Goal: Information Seeking & Learning: Learn about a topic

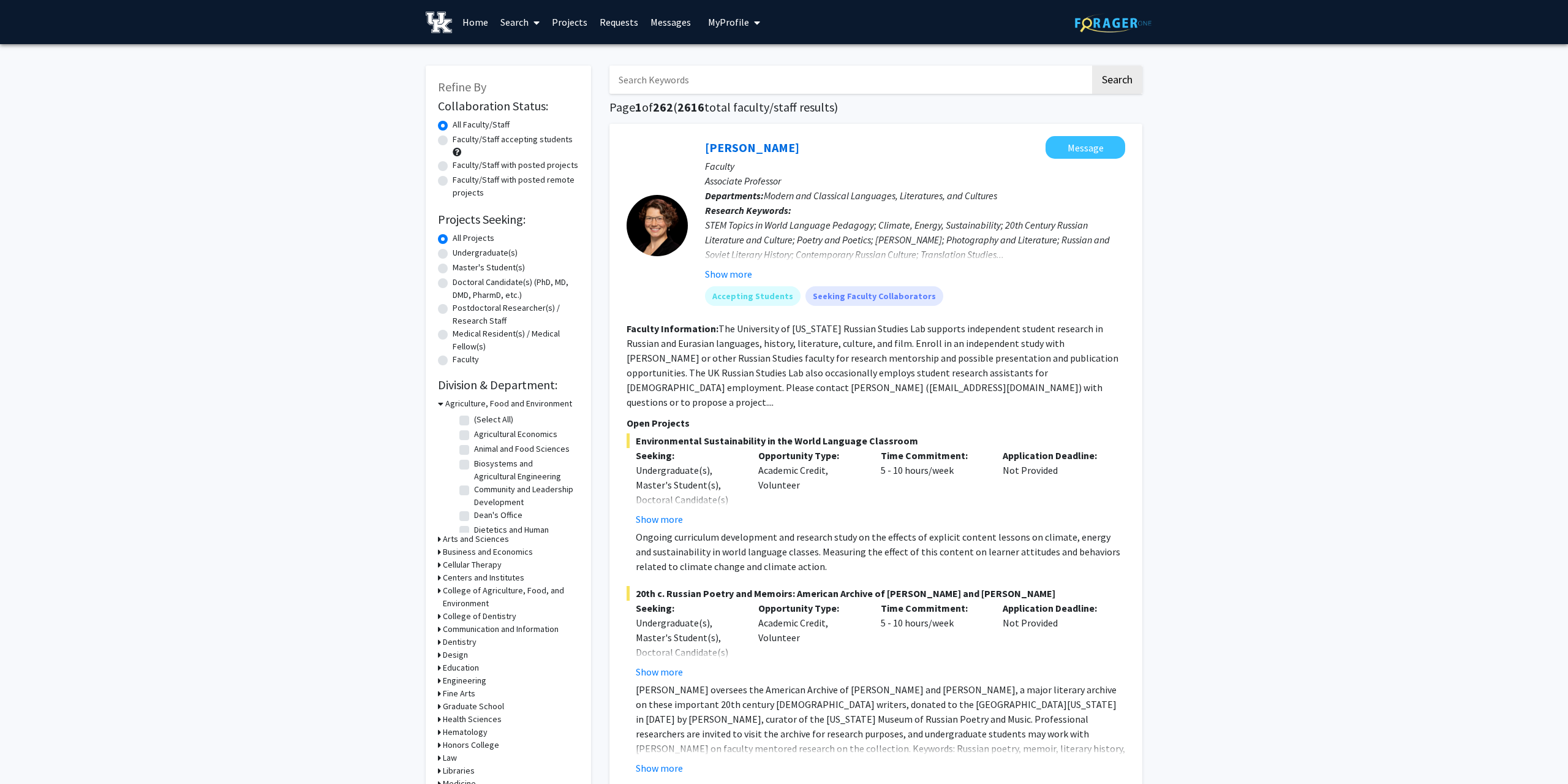
click at [479, 25] on link "Home" at bounding box center [475, 22] width 38 height 43
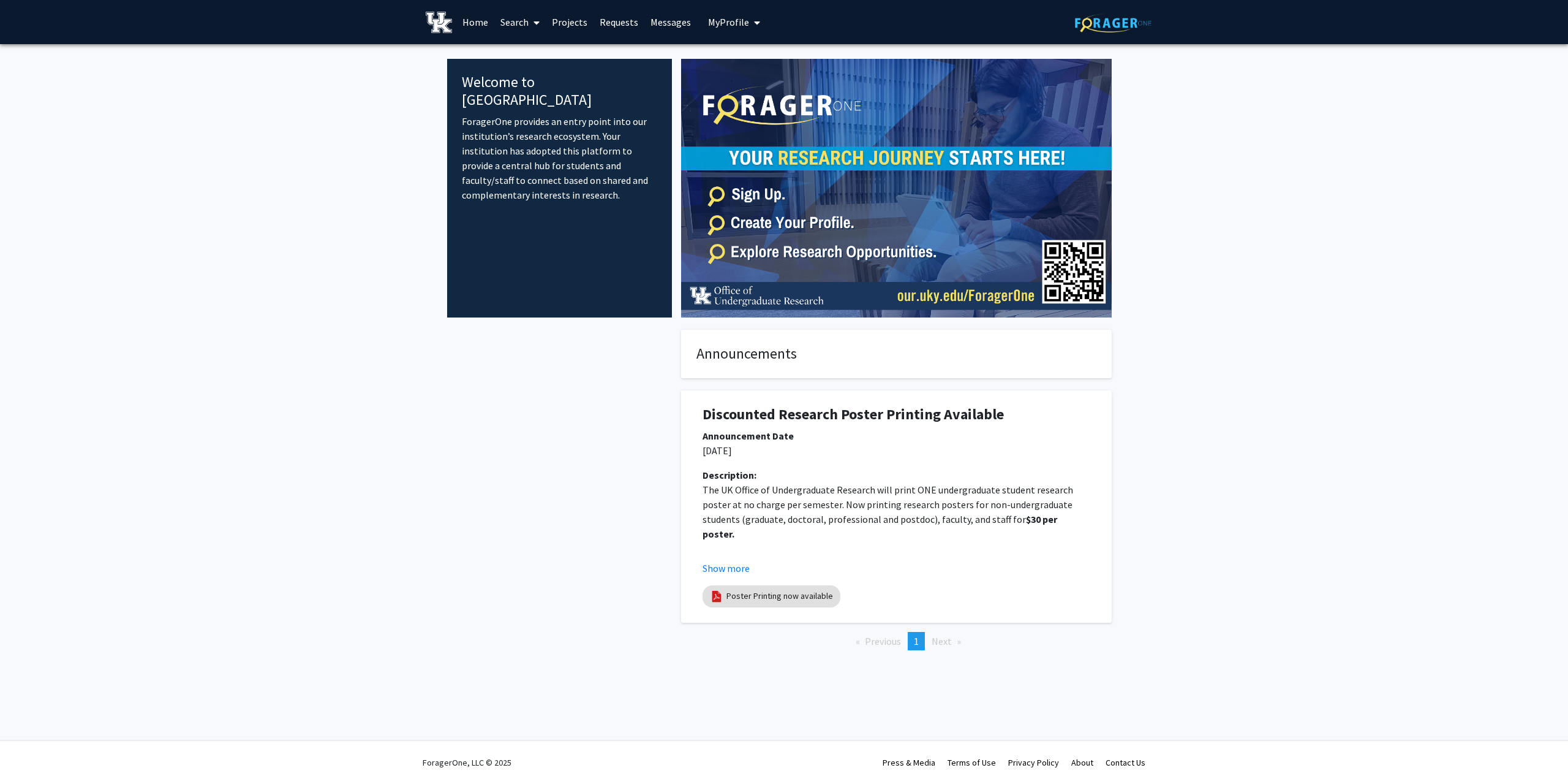
click at [603, 19] on link "Requests" at bounding box center [619, 22] width 51 height 43
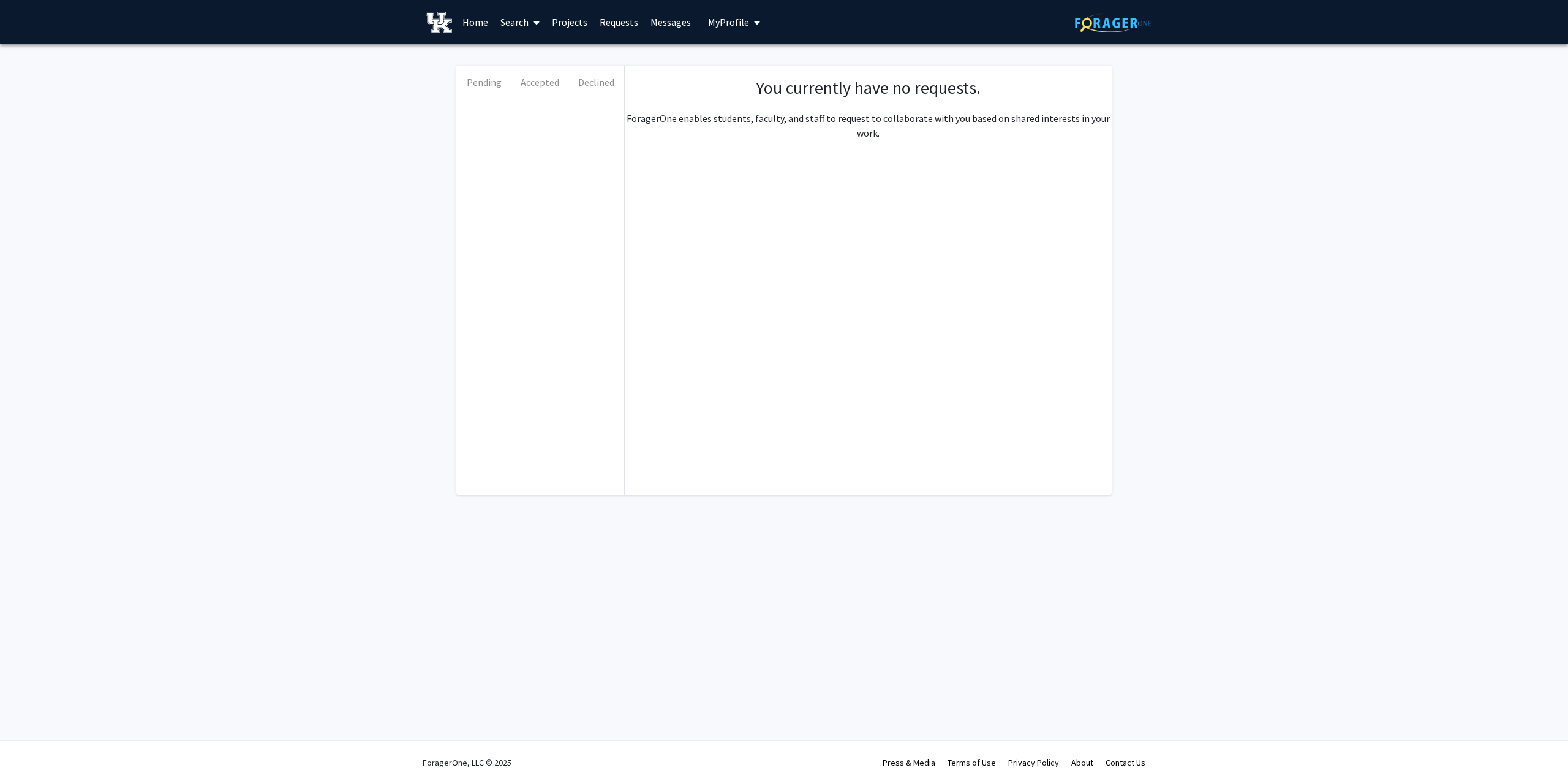
click at [569, 21] on link "Projects" at bounding box center [570, 22] width 48 height 43
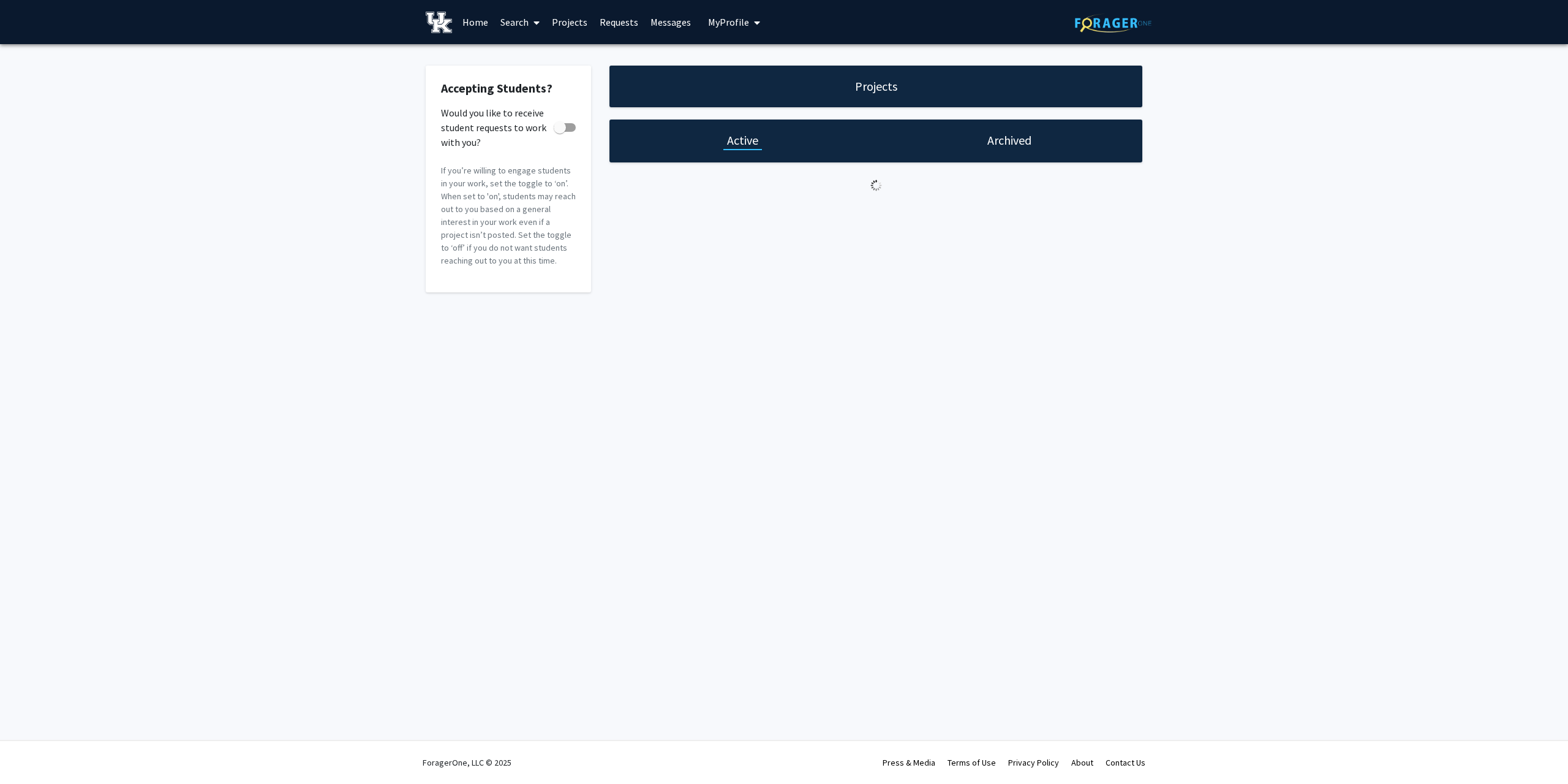
checkbox input "true"
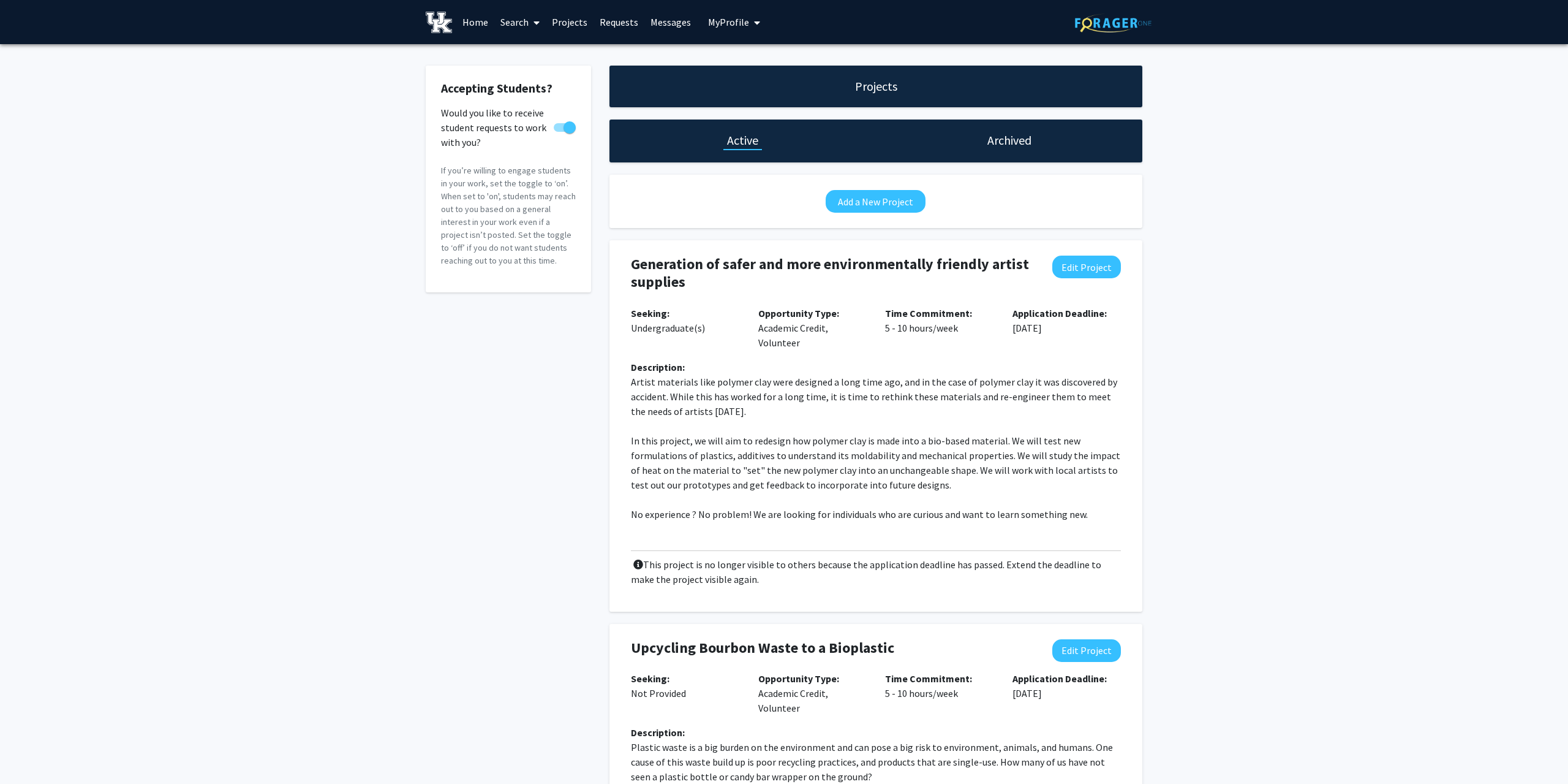
click at [527, 26] on link "Search" at bounding box center [519, 22] width 51 height 43
click at [544, 52] on span "Faculty/Staff" at bounding box center [539, 56] width 90 height 25
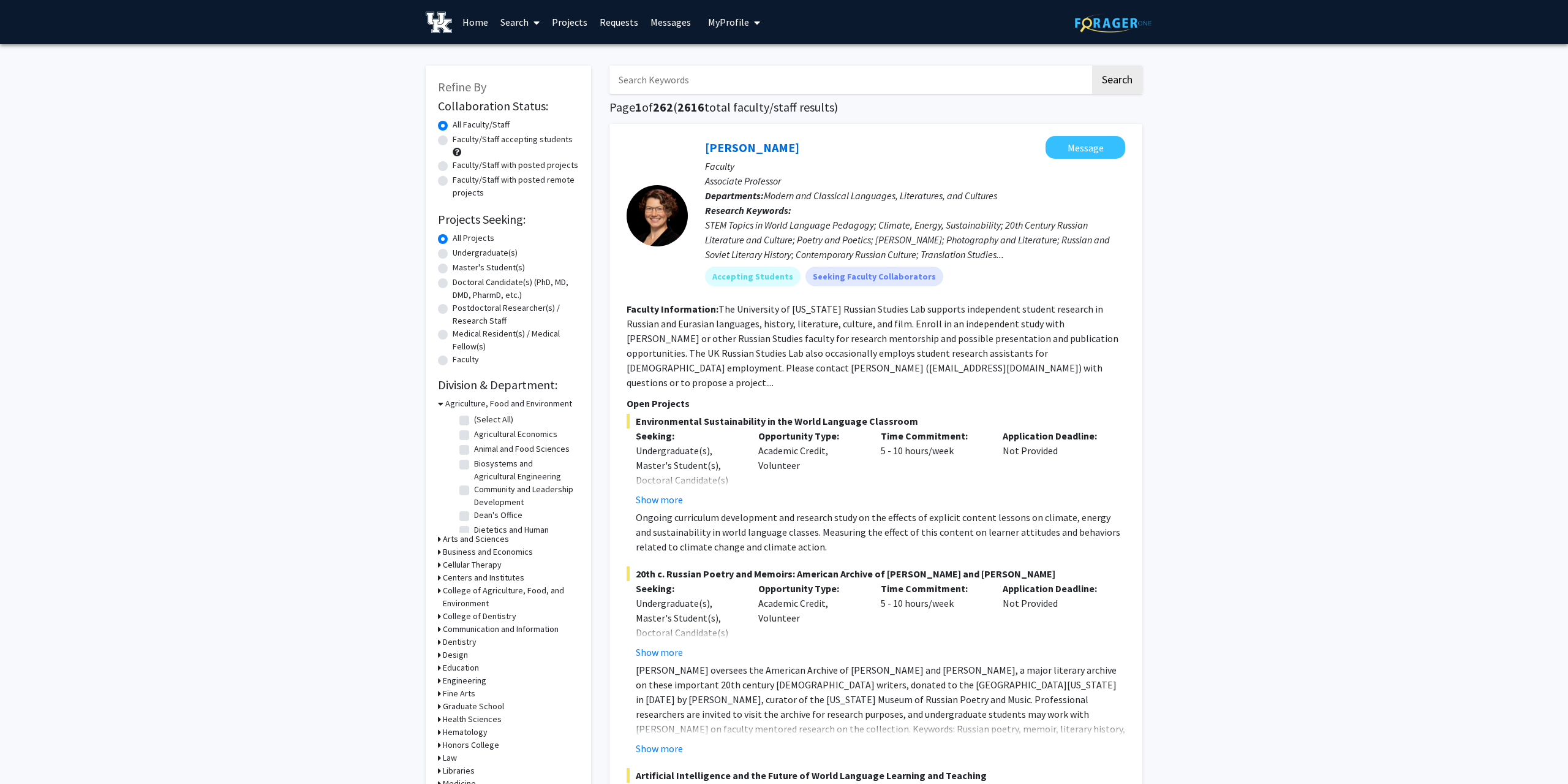
click at [453, 254] on label "Undergraduate(s)" at bounding box center [485, 252] width 65 height 13
click at [453, 254] on input "Undergraduate(s)" at bounding box center [457, 250] width 8 height 8
radio input "true"
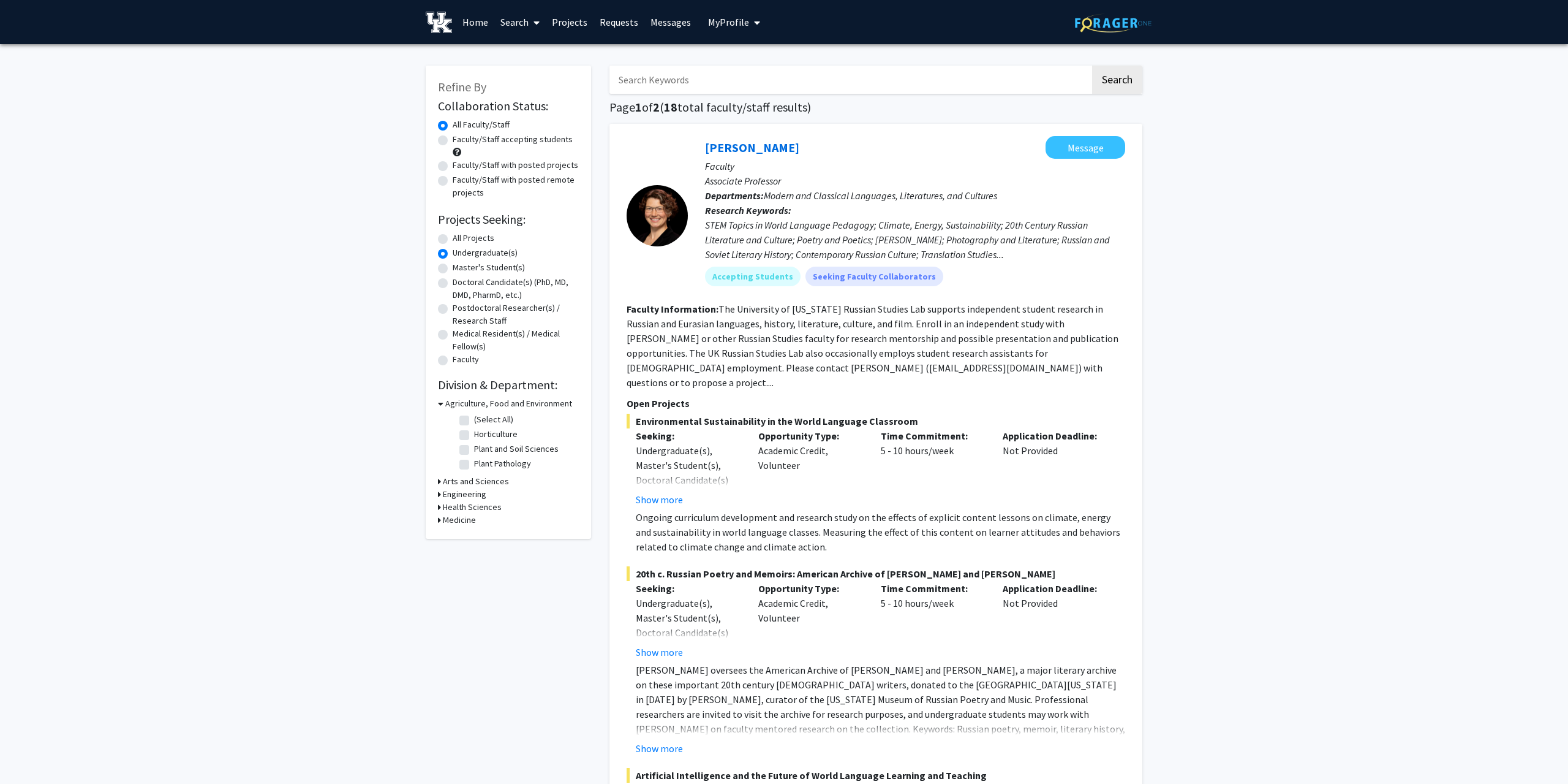
click at [436, 497] on div "Refine By Collaboration Status: Collaboration Status All Faculty/Staff Collabor…" at bounding box center [508, 302] width 165 height 473
click at [439, 493] on icon at bounding box center [439, 494] width 3 height 13
click at [453, 237] on label "All Projects" at bounding box center [473, 238] width 42 height 13
click at [453, 237] on input "All Projects" at bounding box center [457, 236] width 8 height 8
radio input "true"
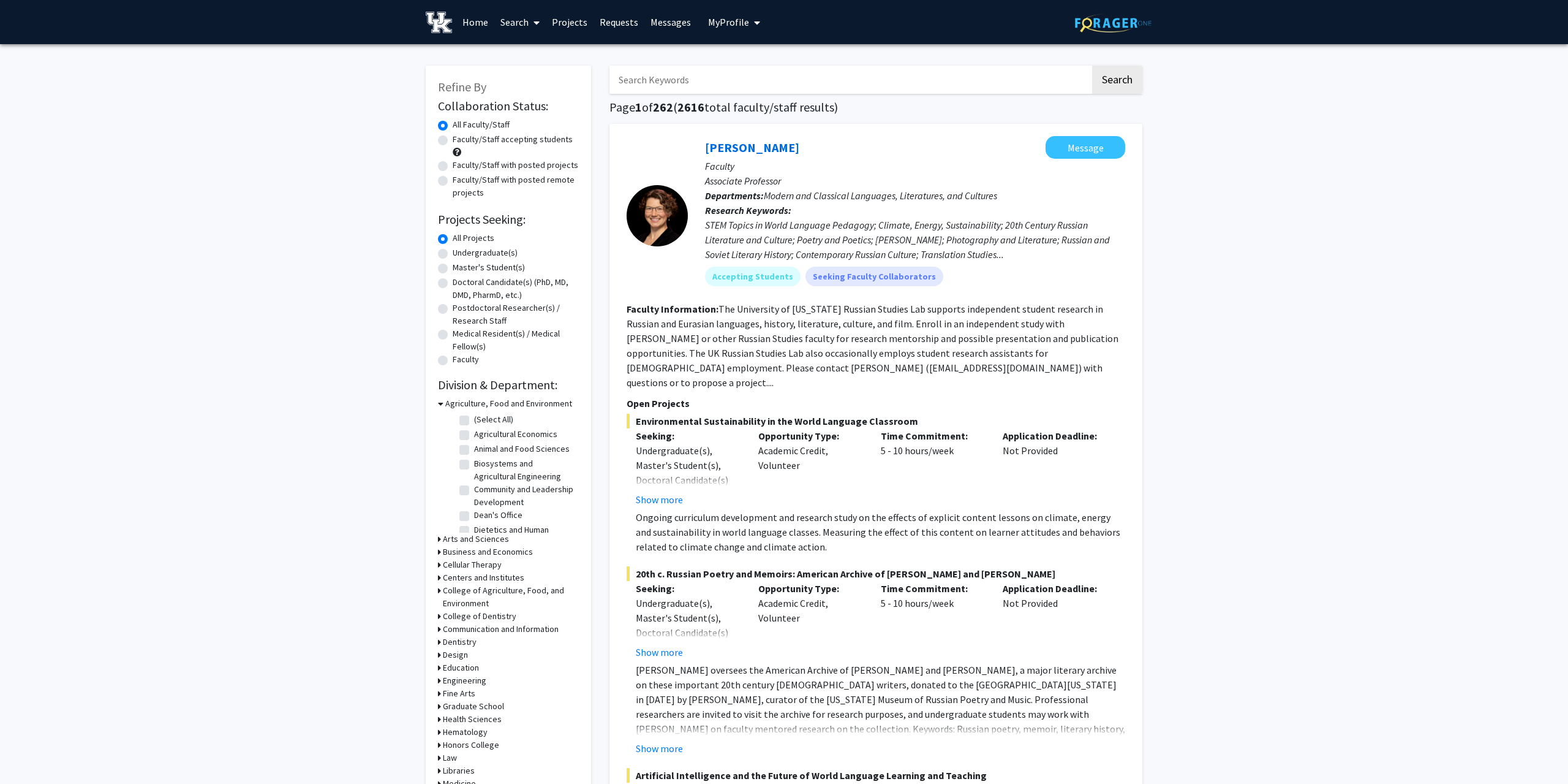
click at [509, 23] on link "Search" at bounding box center [519, 22] width 51 height 43
click at [533, 57] on span "Faculty/Staff" at bounding box center [539, 56] width 90 height 25
click at [714, 83] on input "Search Keywords" at bounding box center [850, 79] width 481 height 28
type input "hilt"
click at [1092, 65] on button "Search" at bounding box center [1117, 79] width 50 height 28
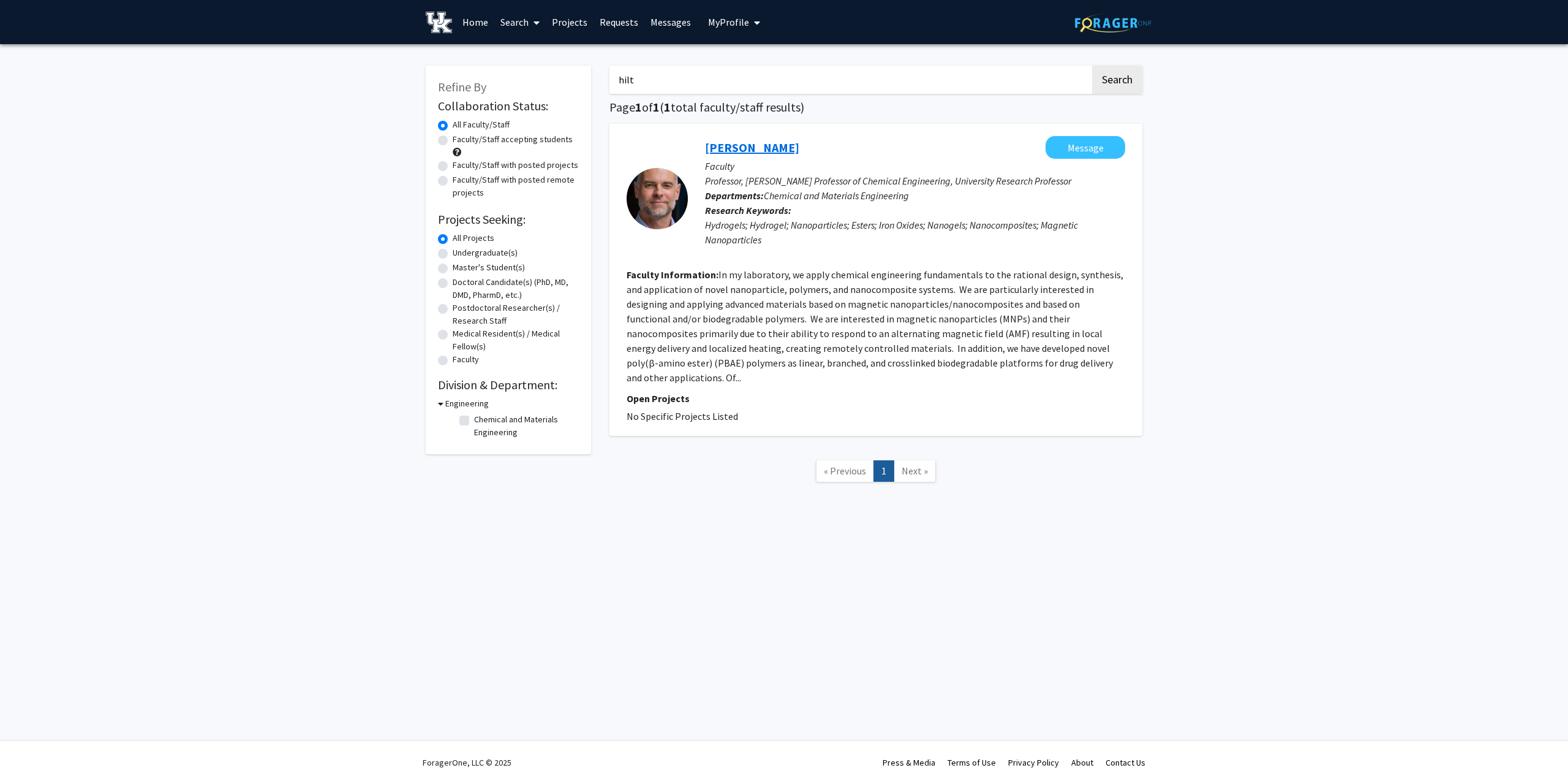
click at [740, 145] on link "[PERSON_NAME]" at bounding box center [752, 147] width 95 height 15
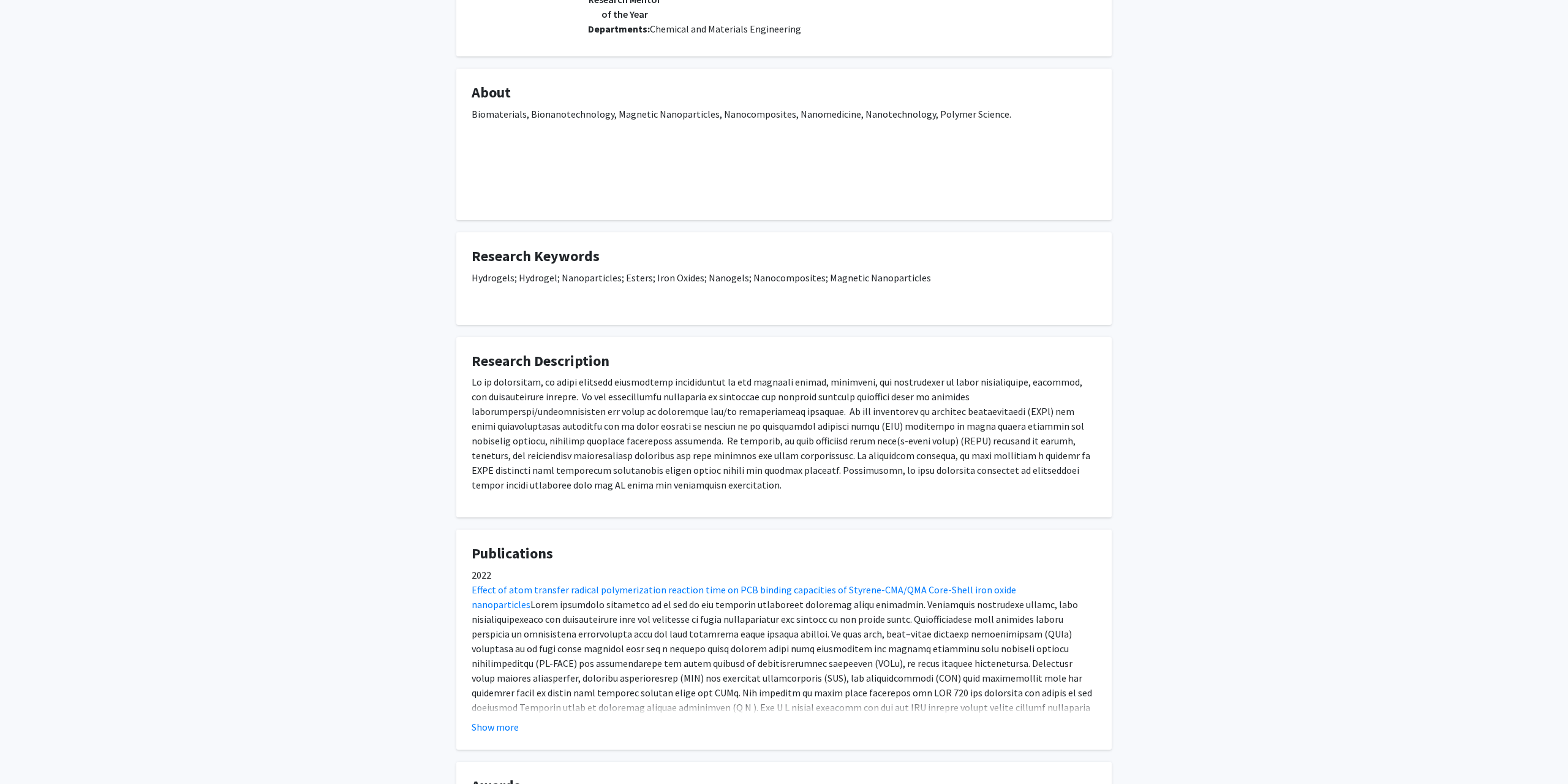
scroll to position [250, 0]
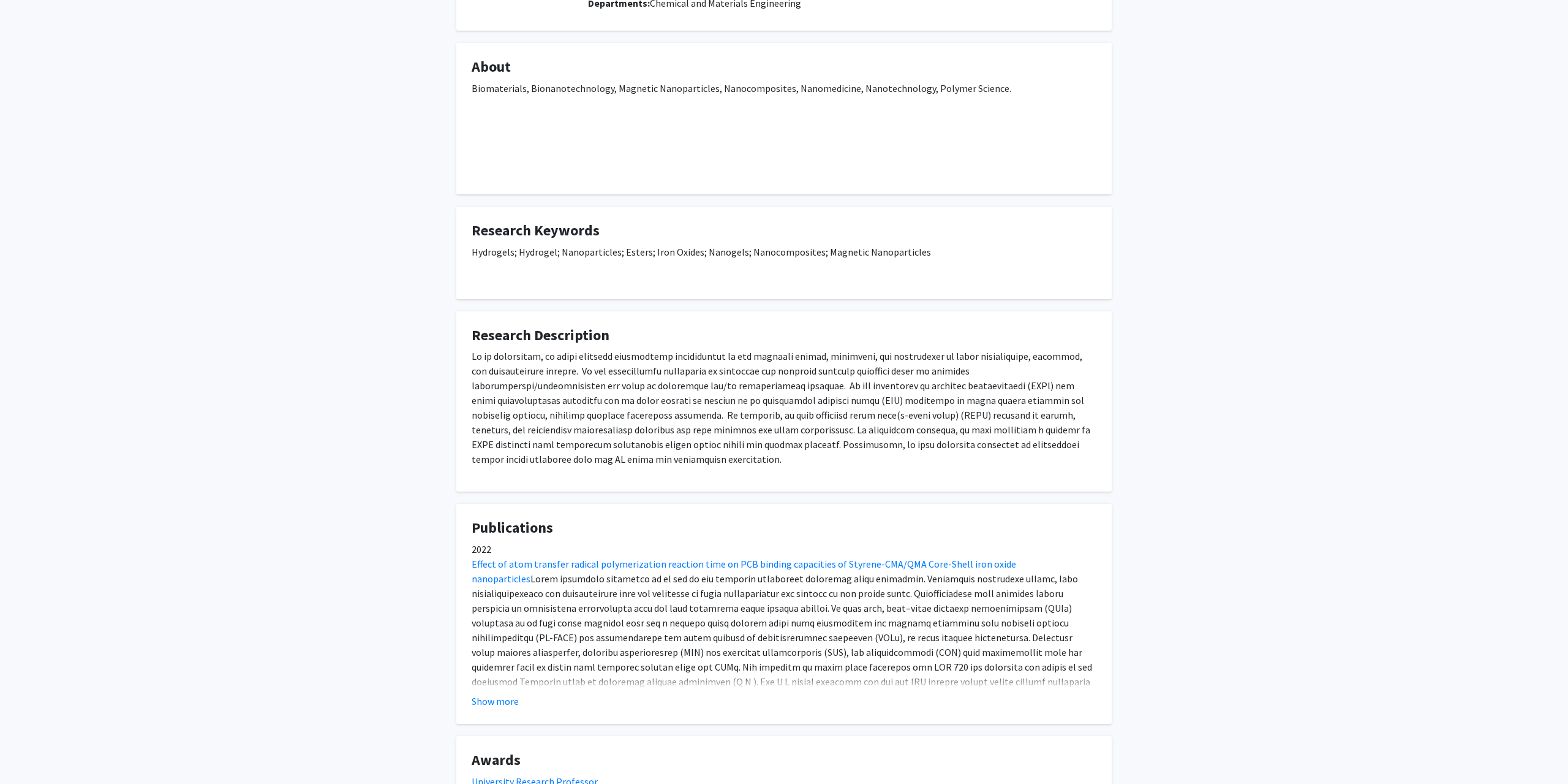
drag, startPoint x: 476, startPoint y: 356, endPoint x: 611, endPoint y: 454, distance: 166.8
click at [611, 454] on p at bounding box center [784, 407] width 625 height 118
click at [611, 454] on p at bounding box center [784, 407] width 625 height 118
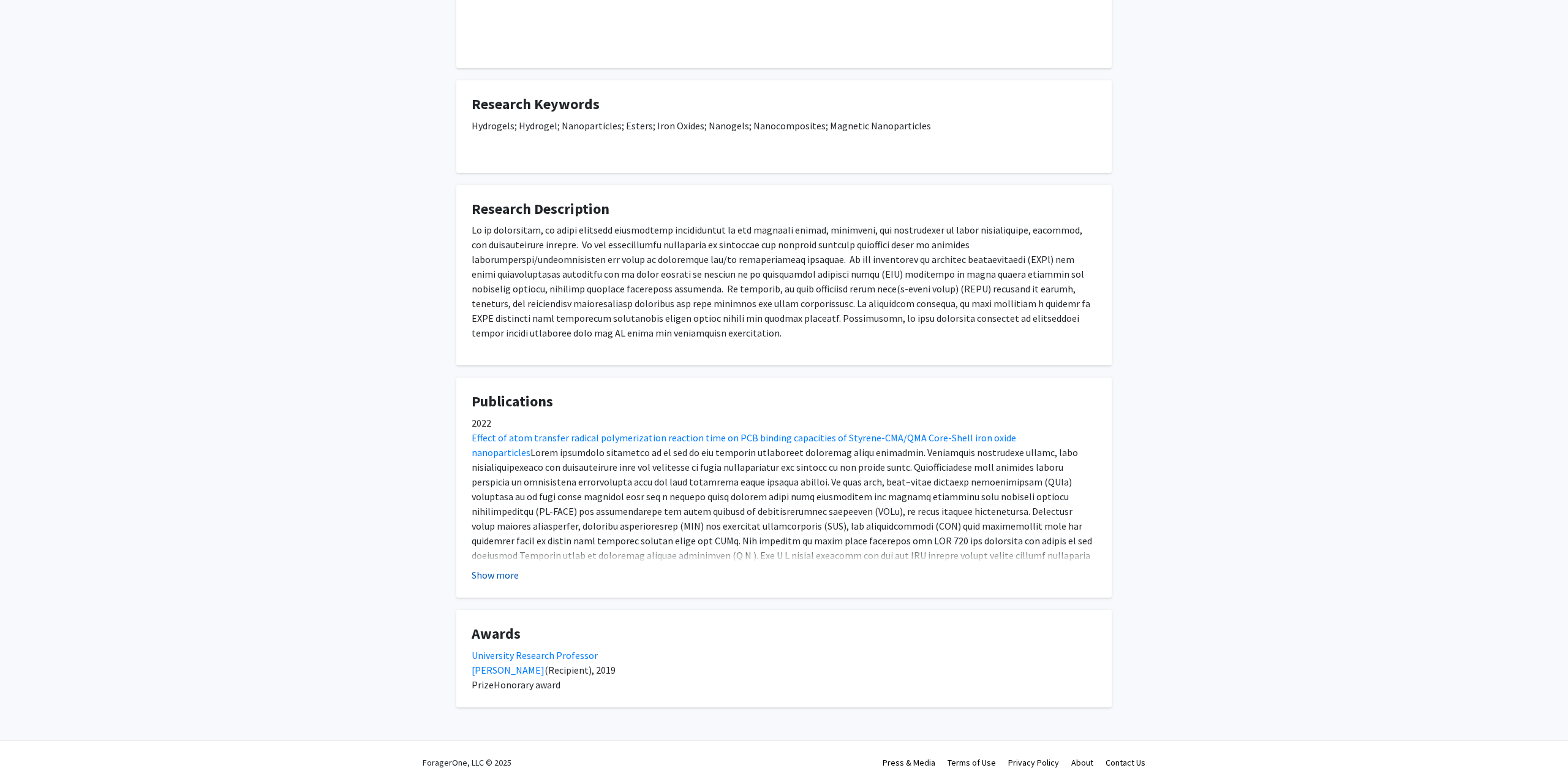
click at [508, 579] on button "Show more" at bounding box center [495, 575] width 47 height 15
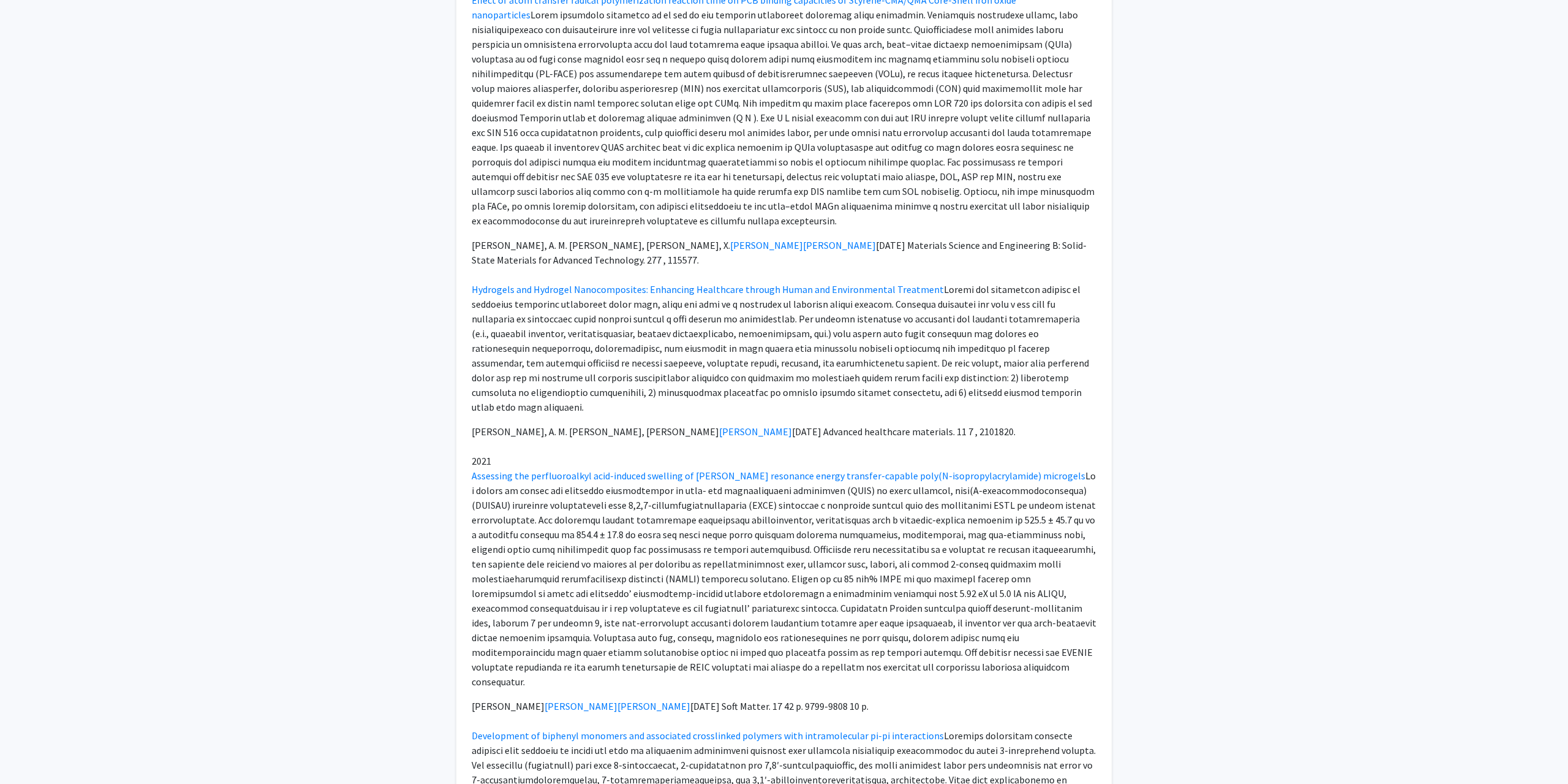
scroll to position [1064, 0]
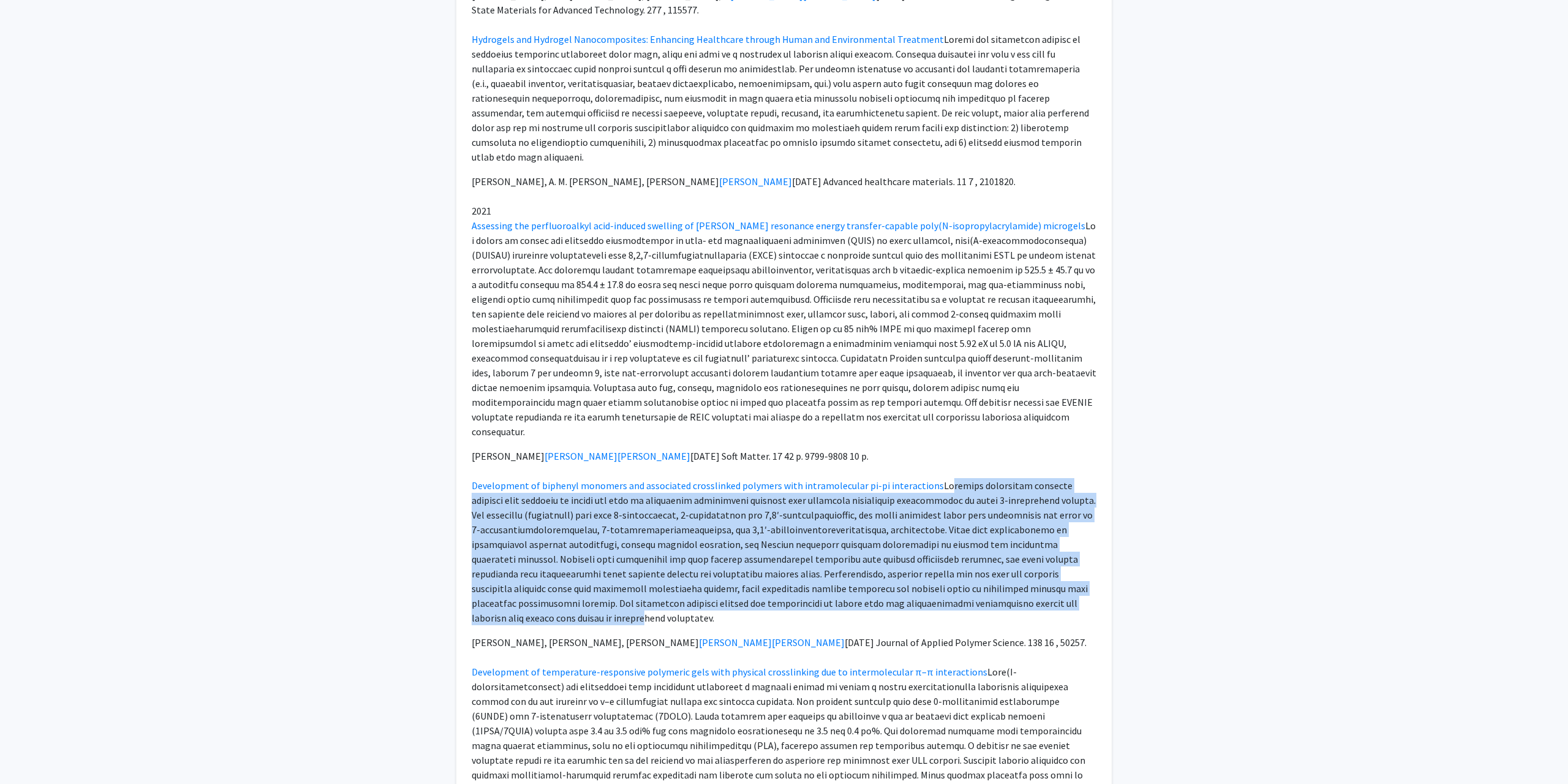
drag, startPoint x: 937, startPoint y: 440, endPoint x: 1019, endPoint y: 557, distance: 142.9
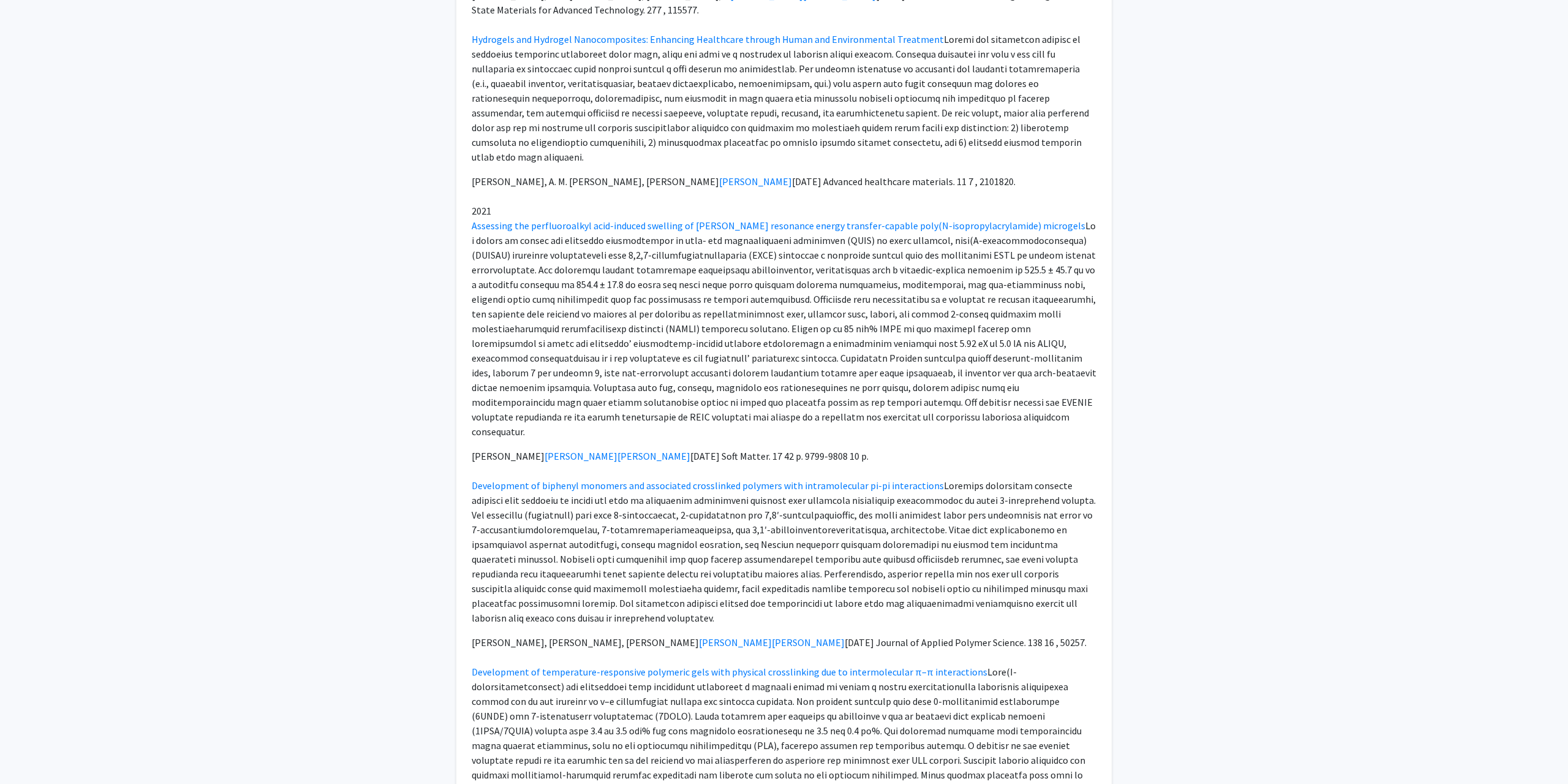
drag, startPoint x: 683, startPoint y: 475, endPoint x: 883, endPoint y: 474, distance: 200.0
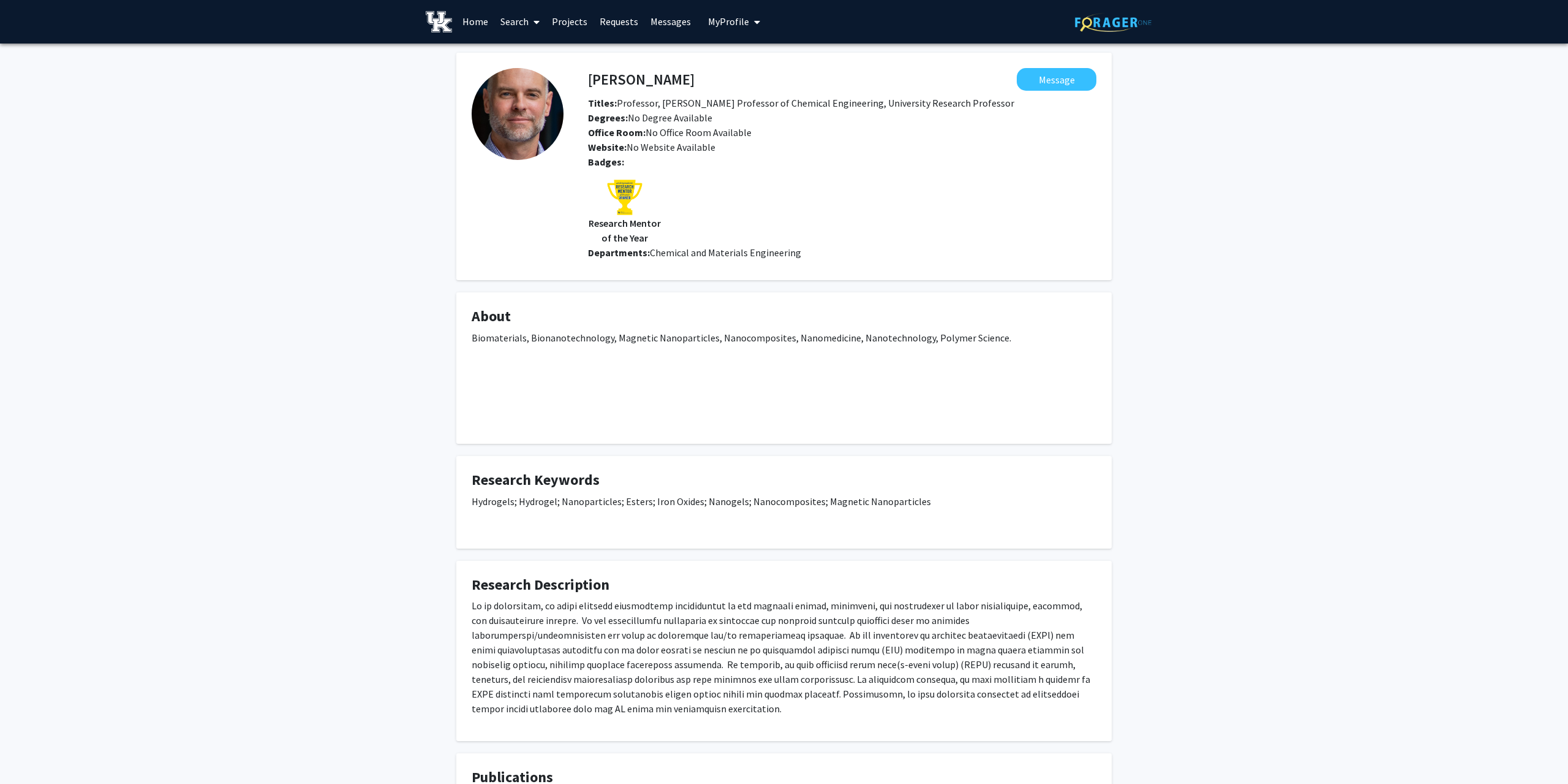
scroll to position [0, 0]
click at [471, 27] on link "Home" at bounding box center [475, 22] width 38 height 43
